Goal: Information Seeking & Learning: Learn about a topic

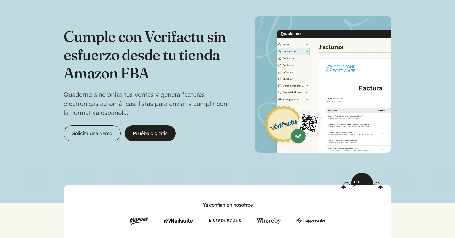
click at [230, 91] on div "Cumple con Verifactu sin esfuerzo desde tu tienda Amazon FBA Quaderno sincroniz…" at bounding box center [228, 84] width 328 height 136
click at [0, 0] on section "Cumple con Verifactu sin esfuerzo desde tu tienda Amazon FBA Quaderno sincroniz…" at bounding box center [227, 86] width 455 height 173
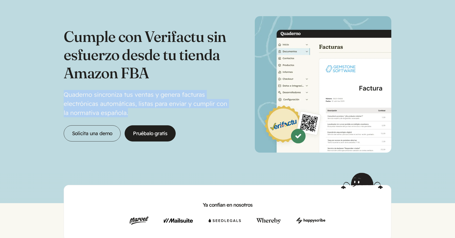
drag, startPoint x: 179, startPoint y: 95, endPoint x: 187, endPoint y: 110, distance: 17.2
click at [187, 110] on div "Cumple con Verifactu sin esfuerzo desde tu tienda Amazon FBA Quaderno sincroniz…" at bounding box center [146, 84] width 164 height 114
click at [188, 112] on p "Quaderno sincroniza tus ventas y genera facturas electrónicas automáticas, list…" at bounding box center [146, 103] width 164 height 27
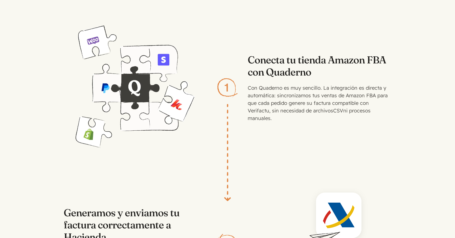
scroll to position [871, 0]
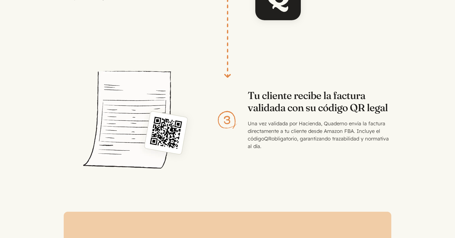
click at [270, 96] on h3 "Tu cliente recibe la factura validada con su código QR legal" at bounding box center [320, 101] width 144 height 24
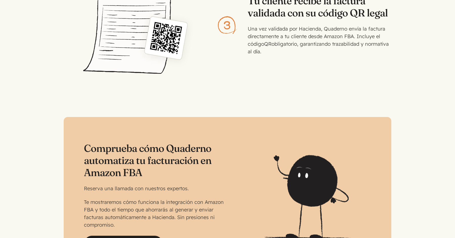
scroll to position [1178, 0]
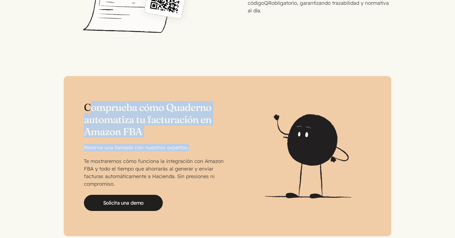
drag, startPoint x: 101, startPoint y: 102, endPoint x: 187, endPoint y: 140, distance: 94.6
click at [188, 141] on div "Comprueba cómo Quaderno automatiza tu facturación en Amazon FBA Reserva una lla…" at bounding box center [156, 156] width 144 height 110
click at [187, 144] on p "Reserva una llamada con nuestros expertos." at bounding box center [156, 148] width 144 height 8
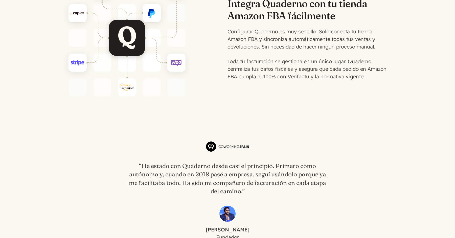
scroll to position [1461, 0]
